Goal: Information Seeking & Learning: Check status

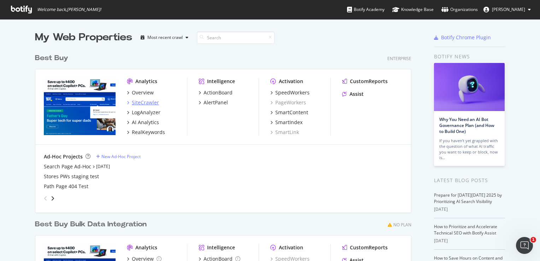
click at [153, 101] on div "SiteCrawler" at bounding box center [145, 102] width 27 height 7
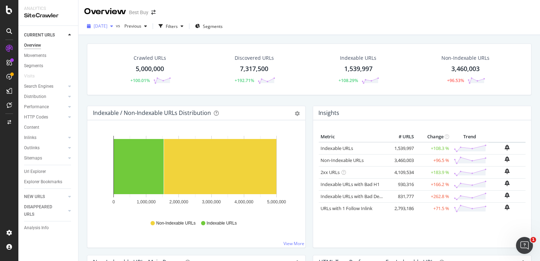
click at [107, 25] on span "[DATE]" at bounding box center [101, 26] width 14 height 6
click at [323, 15] on div "Overview Best Buy" at bounding box center [308, 9] width 461 height 18
drag, startPoint x: 41, startPoint y: 196, endPoint x: 89, endPoint y: 119, distance: 90.4
click at [41, 196] on div "NEW URLS" at bounding box center [34, 196] width 21 height 7
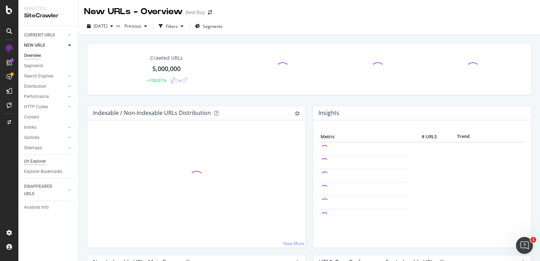
click at [34, 160] on div "Url Explorer" at bounding box center [35, 160] width 22 height 7
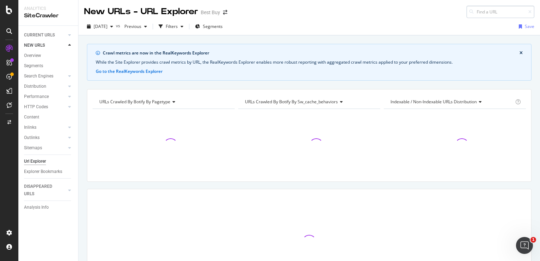
click at [500, 9] on input at bounding box center [500, 12] width 68 height 12
type input "[URL][DOMAIN_NAME]"
click at [27, 161] on div "Url Explorer" at bounding box center [35, 160] width 22 height 7
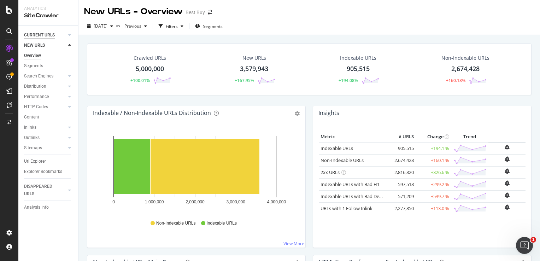
click at [30, 34] on div "CURRENT URLS" at bounding box center [39, 34] width 31 height 7
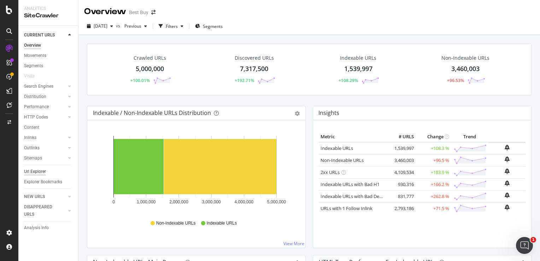
click at [36, 171] on div "Url Explorer" at bounding box center [35, 171] width 22 height 7
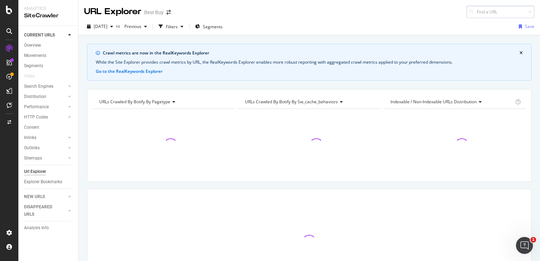
click at [476, 8] on input at bounding box center [500, 12] width 68 height 12
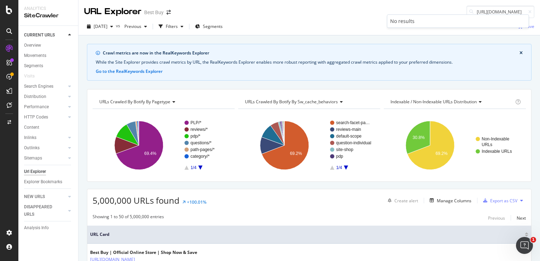
click at [482, 15] on div "No results" at bounding box center [457, 21] width 141 height 13
click at [483, 13] on input "[URL][DOMAIN_NAME]" at bounding box center [500, 12] width 68 height 12
click at [480, 11] on input "[URL][DOMAIN_NAME]" at bounding box center [500, 12] width 68 height 12
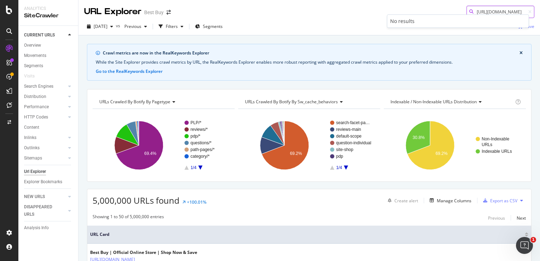
click at [480, 11] on input "[URL][DOMAIN_NAME]" at bounding box center [500, 12] width 68 height 12
paste input "workout-recovery/water-bottles-running-accessories/pcmcat175000050008.c?id=pcmc…"
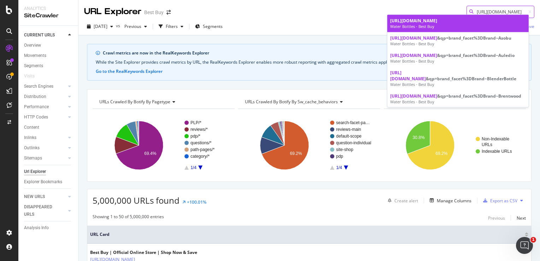
type input "[URL][DOMAIN_NAME]"
click at [437, 24] on span "[URL][DOMAIN_NAME]" at bounding box center [413, 21] width 47 height 6
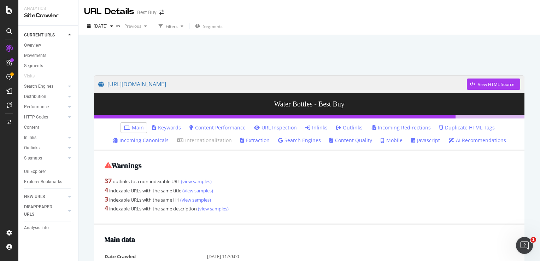
click at [314, 127] on link "Inlinks" at bounding box center [316, 127] width 22 height 7
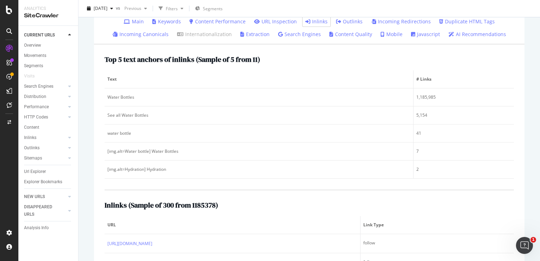
scroll to position [247, 0]
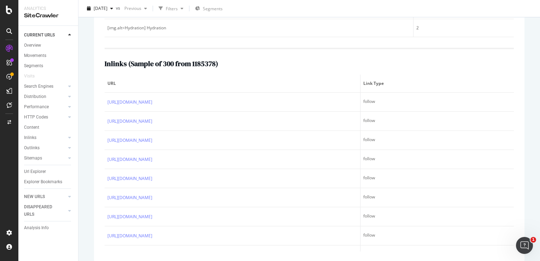
drag, startPoint x: 39, startPoint y: 172, endPoint x: 369, endPoint y: 90, distance: 340.6
click at [39, 172] on div "Url Explorer" at bounding box center [35, 171] width 22 height 7
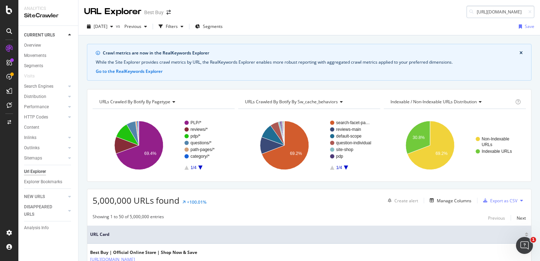
scroll to position [0, 210]
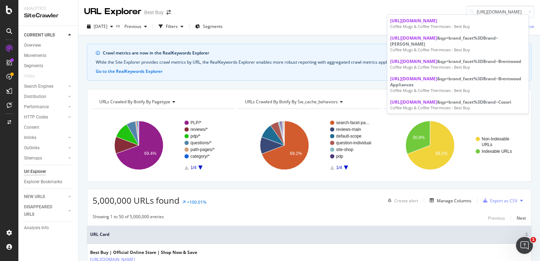
type input "[URL][DOMAIN_NAME]"
click at [484, 24] on div "[URL][DOMAIN_NAME]" at bounding box center [458, 21] width 136 height 6
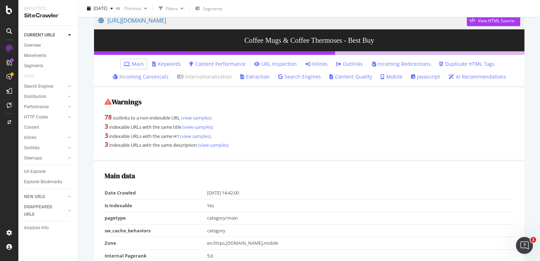
scroll to position [35, 0]
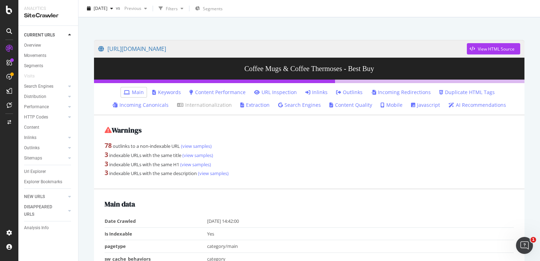
click at [309, 90] on link "Inlinks" at bounding box center [316, 92] width 22 height 7
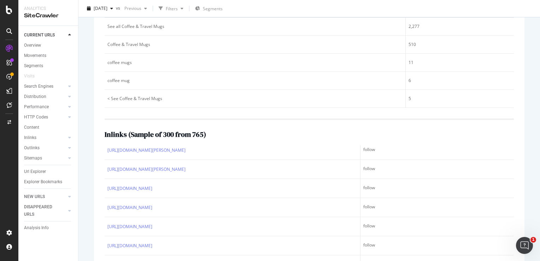
scroll to position [106, 0]
